Goal: Register for event/course

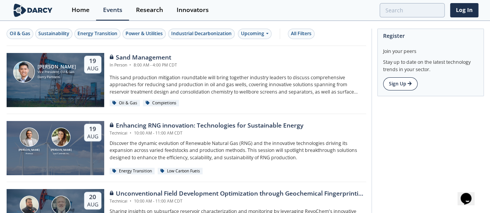
click at [397, 87] on link "Sign Up" at bounding box center [400, 83] width 34 height 13
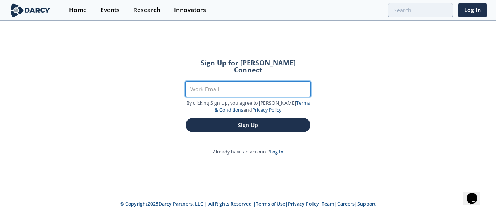
click at [246, 81] on input "Work Email" at bounding box center [247, 89] width 125 height 16
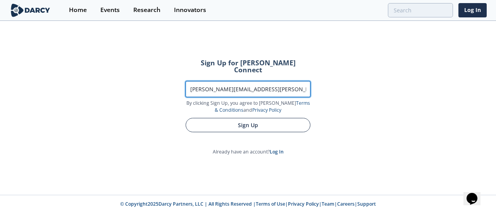
type input "aaron.d.marcynuk@p66.com"
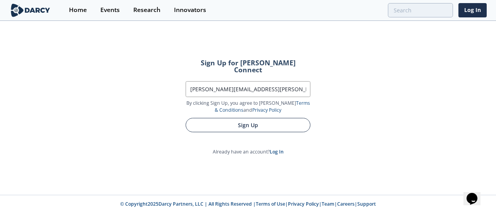
click at [244, 119] on button "Sign Up" at bounding box center [247, 125] width 125 height 14
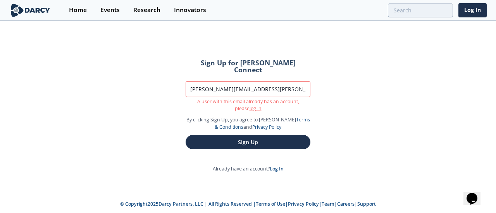
click at [275, 166] on link "Log In" at bounding box center [276, 169] width 14 height 7
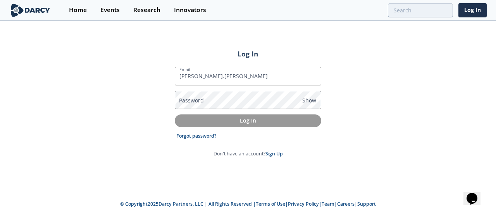
type input "aaron.d.marcynuk@p66.com"
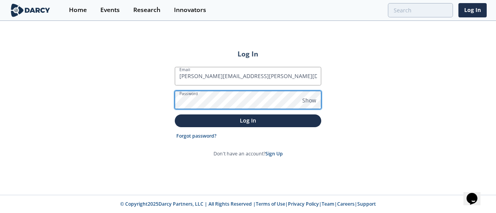
click at [175, 115] on button "Log In" at bounding box center [248, 121] width 146 height 13
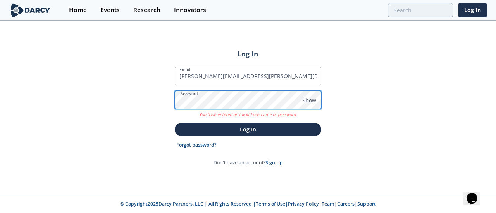
click at [175, 123] on button "Log In" at bounding box center [248, 129] width 146 height 13
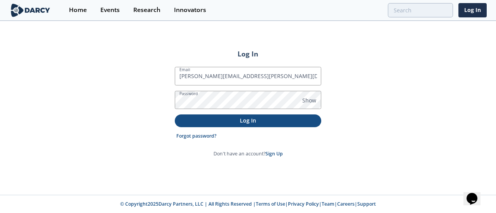
click at [252, 122] on p "Log In" at bounding box center [248, 121] width 136 height 8
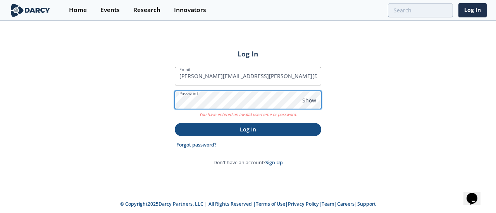
click at [146, 103] on div "Log In Email aaron.d.marcynuk@p66.com Password Show You have entered an invalid…" at bounding box center [248, 108] width 496 height 173
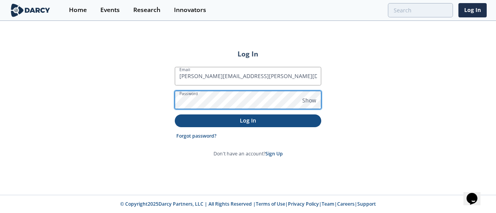
click at [175, 115] on button "Log In" at bounding box center [248, 121] width 146 height 13
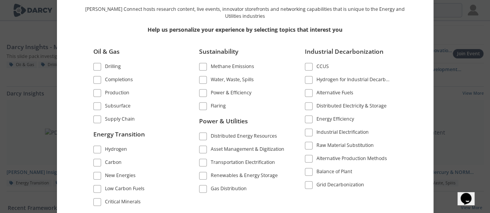
scroll to position [232, 0]
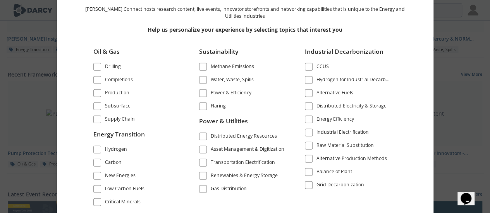
click at [412, 187] on div "Welcome to Darcy Connect Darcy Connect hosts research content, live events, inn…" at bounding box center [245, 95] width 369 height 242
click at [470, 158] on div "Welcome to Darcy Connect Darcy Connect hosts research content, live events, inn…" at bounding box center [245, 106] width 490 height 213
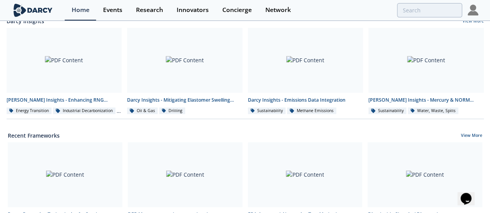
scroll to position [0, 0]
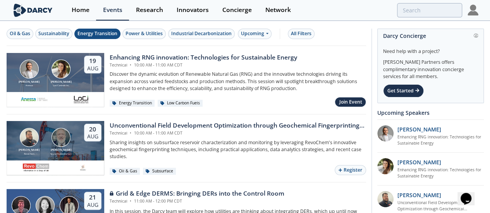
click at [92, 33] on div "Energy Transition" at bounding box center [97, 33] width 40 height 7
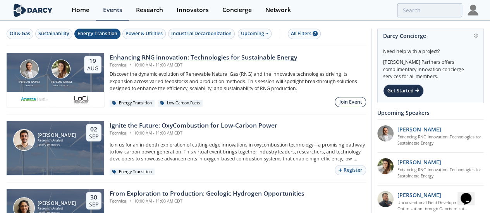
click at [342, 105] on div "Join Event" at bounding box center [350, 102] width 23 height 7
